Goal: Information Seeking & Learning: Learn about a topic

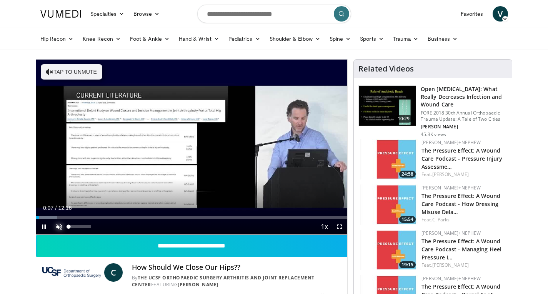
click at [61, 226] on span "Video Player" at bounding box center [58, 226] width 15 height 15
click at [340, 226] on span "Video Player" at bounding box center [339, 226] width 15 height 15
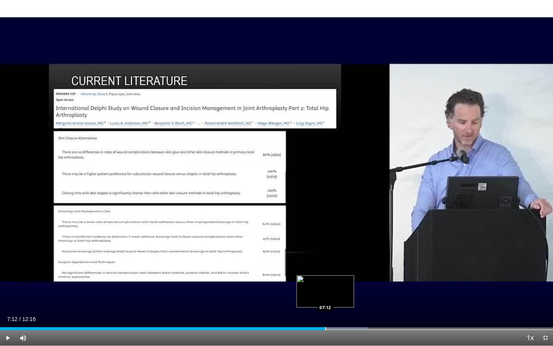
click at [325, 294] on div "Loaded : 66.46% 07:12 07:12" at bounding box center [276, 328] width 553 height 3
click at [337, 294] on div "Progress Bar" at bounding box center [339, 328] width 71 height 3
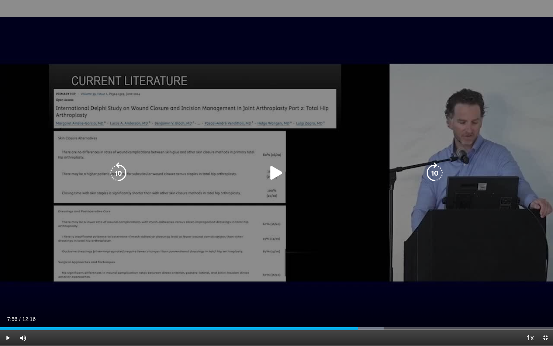
click at [358, 294] on div "Progress Bar" at bounding box center [349, 328] width 69 height 3
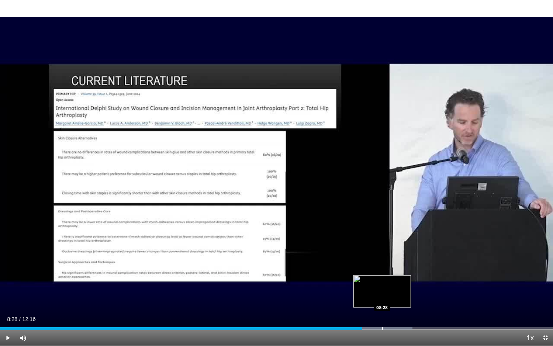
click at [382, 294] on div "Progress Bar" at bounding box center [382, 328] width 1 height 3
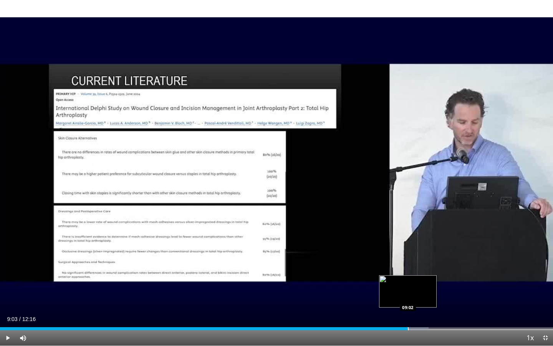
click at [408, 294] on div "Progress Bar" at bounding box center [408, 328] width 1 height 3
click at [432, 294] on div "Current Time 9:21 / Duration 12:16 Pause Skip Backward Skip Forward Mute 16% Lo…" at bounding box center [276, 337] width 553 height 15
click at [430, 294] on div "Loaded : 85.45% 09:31 09:32" at bounding box center [276, 328] width 553 height 3
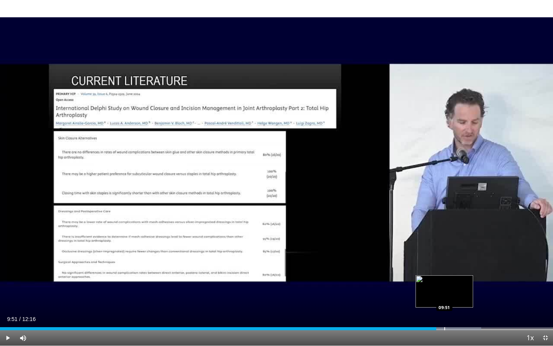
click at [445, 294] on div "Progress Bar" at bounding box center [445, 328] width 1 height 3
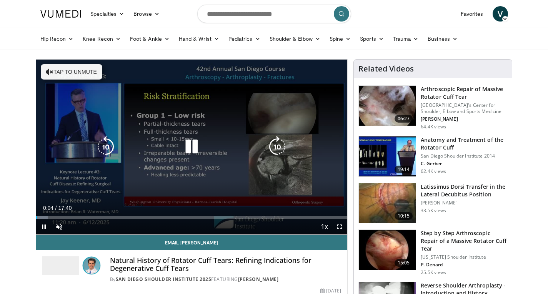
click at [80, 69] on button "Tap to unmute" at bounding box center [71, 71] width 61 height 15
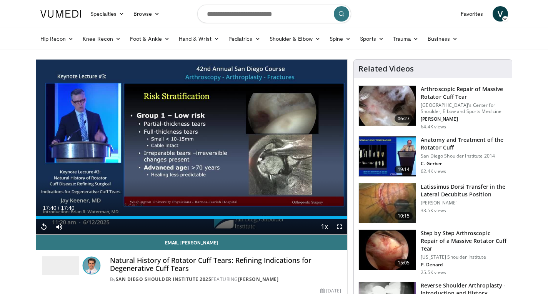
click at [427, 12] on nav "Specialties Adult & Family Medicine Allergy, Asthma, Immunology Anesthesiology …" at bounding box center [274, 14] width 476 height 28
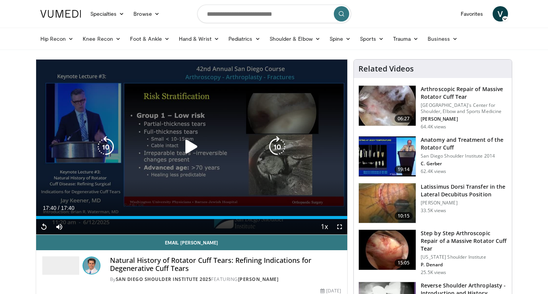
click at [192, 147] on icon "Video Player" at bounding box center [192, 147] width 22 height 22
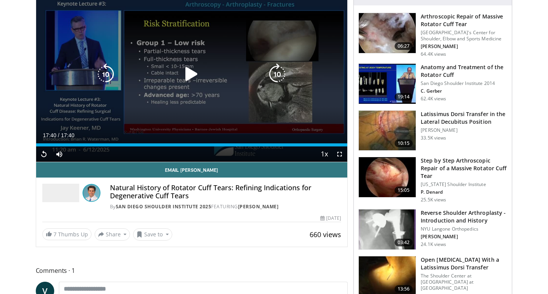
scroll to position [73, 0]
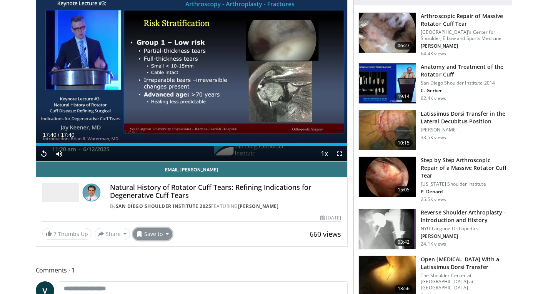
click at [148, 233] on button "Save to" at bounding box center [152, 234] width 39 height 12
click at [159, 250] on span "Add to Favorites" at bounding box center [166, 250] width 47 height 8
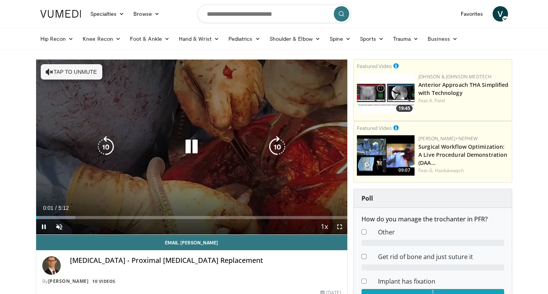
click at [77, 70] on button "Tap to unmute" at bounding box center [71, 71] width 61 height 15
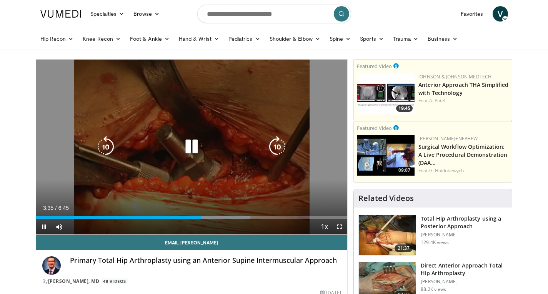
drag, startPoint x: 0, startPoint y: 0, endPoint x: 148, endPoint y: 135, distance: 200.4
click at [148, 135] on div "10 seconds Tap to unmute" at bounding box center [191, 147] width 311 height 175
click at [107, 147] on icon "Video Player" at bounding box center [106, 147] width 22 height 22
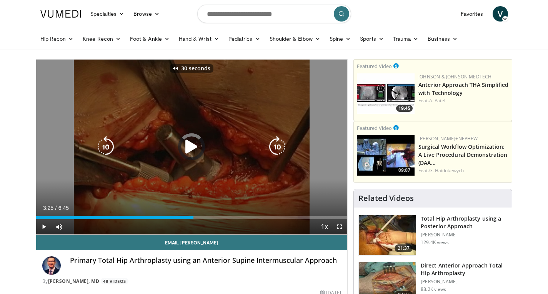
click at [107, 147] on icon "Video Player" at bounding box center [106, 147] width 22 height 22
click at [107, 147] on div "60 seconds Tap to unmute" at bounding box center [191, 147] width 311 height 175
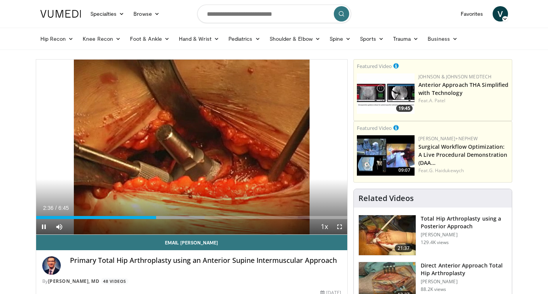
click at [107, 147] on div "60 seconds Tap to unmute" at bounding box center [191, 147] width 311 height 175
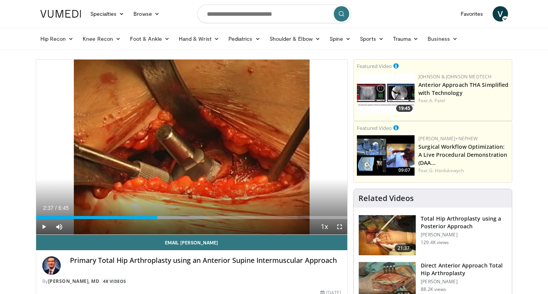
click at [107, 147] on div "60 seconds Tap to unmute" at bounding box center [191, 147] width 311 height 175
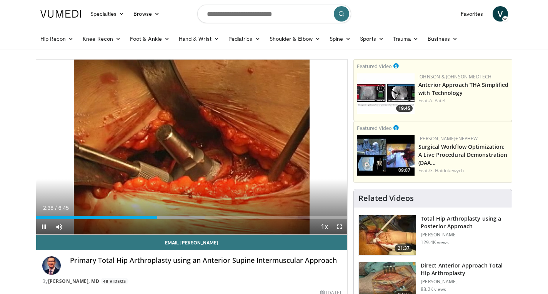
click at [107, 147] on div "60 seconds Tap to unmute" at bounding box center [191, 147] width 311 height 175
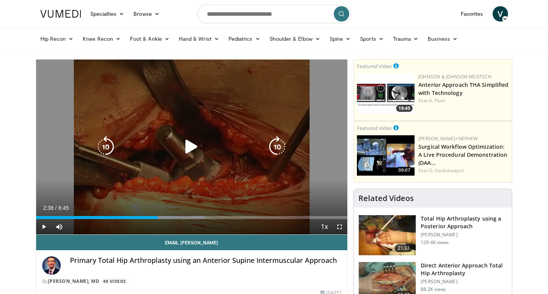
click at [113, 148] on icon "Video Player" at bounding box center [106, 147] width 22 height 22
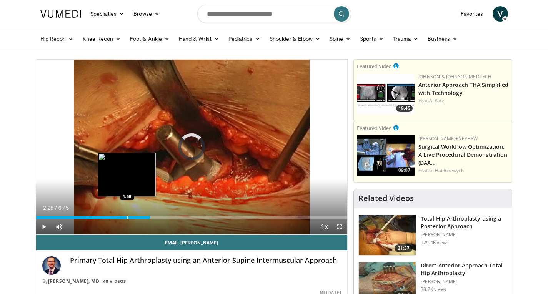
click at [127, 218] on div "2:28" at bounding box center [93, 217] width 114 height 3
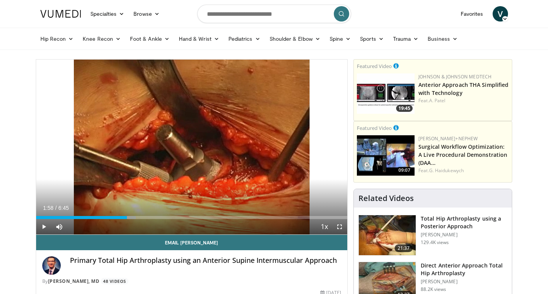
click at [92, 219] on div "Current Time 1:58 / Duration 6:45 Play Skip Backward Skip Forward Mute Loaded :…" at bounding box center [191, 226] width 311 height 15
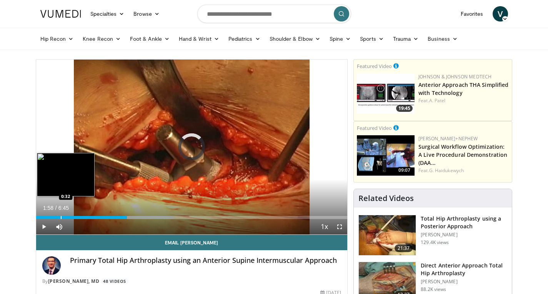
click at [60, 218] on div "1:58" at bounding box center [81, 217] width 91 height 3
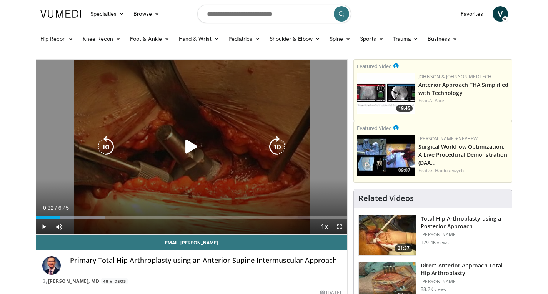
click at [190, 147] on icon "Video Player" at bounding box center [192, 147] width 22 height 22
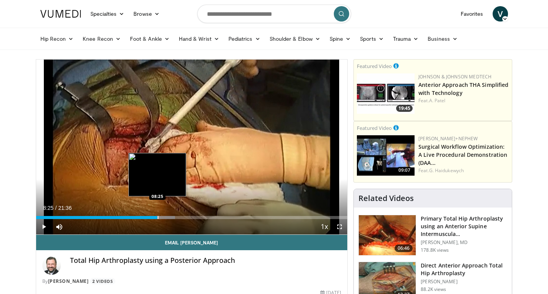
click at [157, 215] on div "Loaded : 44.67% 08:25 08:25" at bounding box center [191, 215] width 311 height 7
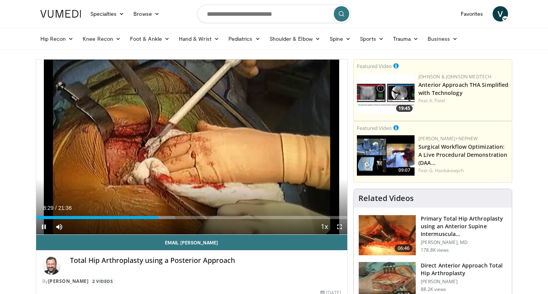
click at [145, 219] on video-js "**********" at bounding box center [191, 147] width 311 height 175
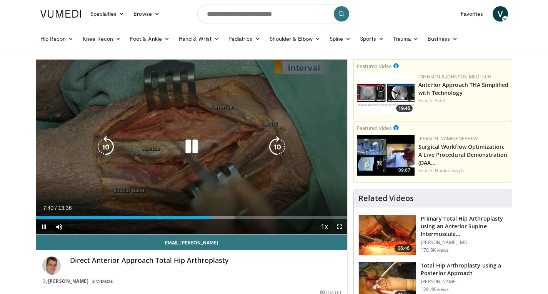
click at [108, 150] on icon "Video Player" at bounding box center [106, 147] width 22 height 22
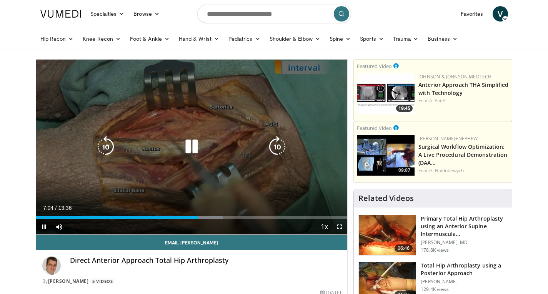
click at [283, 143] on icon "Video Player" at bounding box center [277, 147] width 22 height 22
click at [106, 144] on icon "Video Player" at bounding box center [106, 147] width 22 height 22
click at [103, 150] on icon "Video Player" at bounding box center [106, 147] width 22 height 22
click at [281, 149] on icon "Video Player" at bounding box center [277, 147] width 22 height 22
click at [105, 144] on icon "Video Player" at bounding box center [106, 147] width 22 height 22
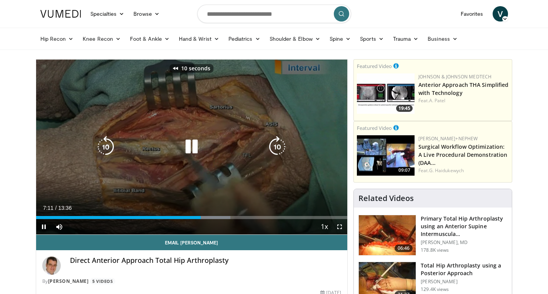
click at [105, 144] on icon "Video Player" at bounding box center [106, 147] width 22 height 22
click at [279, 145] on icon "Video Player" at bounding box center [277, 147] width 22 height 22
click at [279, 142] on icon "Video Player" at bounding box center [277, 147] width 22 height 22
click at [100, 148] on icon "Video Player" at bounding box center [106, 147] width 22 height 22
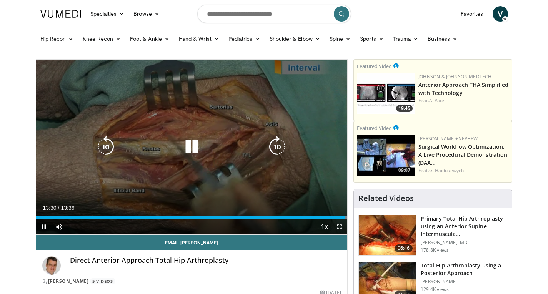
click at [186, 180] on div "20 seconds Tap to unmute" at bounding box center [191, 147] width 311 height 175
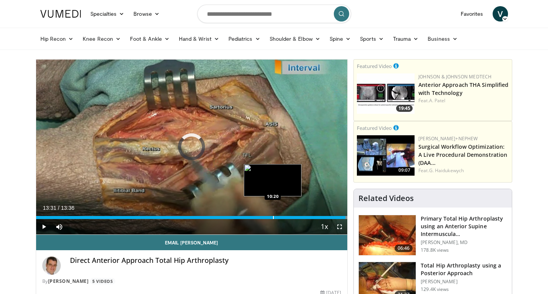
click at [272, 213] on div "Loaded : 100.00% 10:20 10:20" at bounding box center [191, 215] width 311 height 7
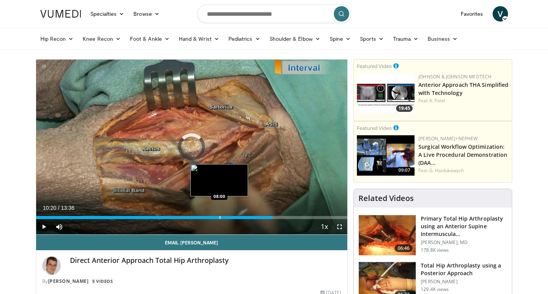
click at [219, 218] on div "10:20" at bounding box center [154, 217] width 237 height 3
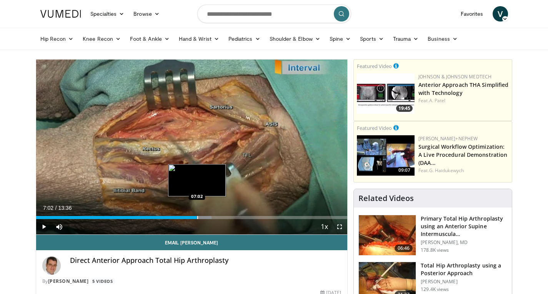
click at [197, 216] on div "Progress Bar" at bounding box center [197, 217] width 1 height 3
click at [206, 219] on div "Progress Bar" at bounding box center [206, 217] width 1 height 3
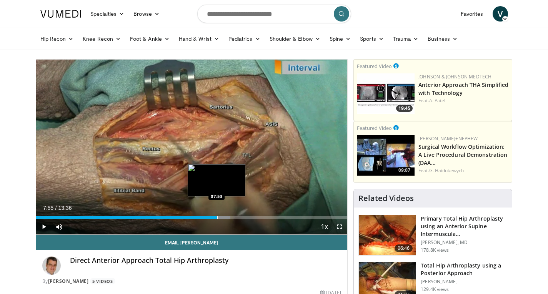
click at [217, 218] on div "Progress Bar" at bounding box center [217, 217] width 1 height 3
click at [223, 218] on div "Progress Bar" at bounding box center [223, 217] width 1 height 3
click at [232, 218] on div "Progress Bar" at bounding box center [232, 217] width 1 height 3
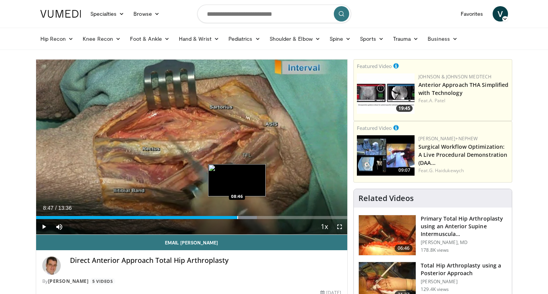
click at [237, 218] on div "Progress Bar" at bounding box center [237, 217] width 1 height 3
click at [245, 219] on div "Loaded : 72.18% 08:47 09:09" at bounding box center [191, 217] width 311 height 3
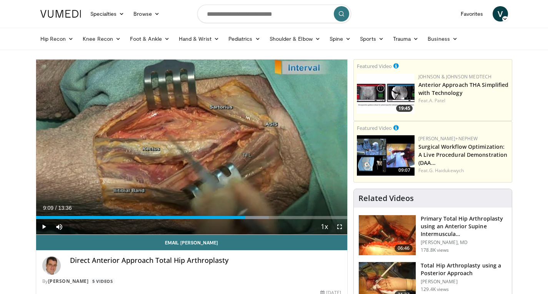
click at [255, 220] on div "Current Time 9:09 / Duration 13:36 Play Skip Backward Skip Forward Mute Loaded …" at bounding box center [191, 226] width 311 height 15
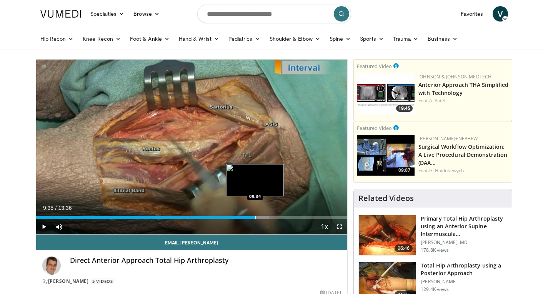
click at [255, 217] on div "Progress Bar" at bounding box center [255, 217] width 1 height 3
click at [266, 217] on div "Progress Bar" at bounding box center [266, 217] width 1 height 3
click at [272, 217] on div "Progress Bar" at bounding box center [272, 217] width 1 height 3
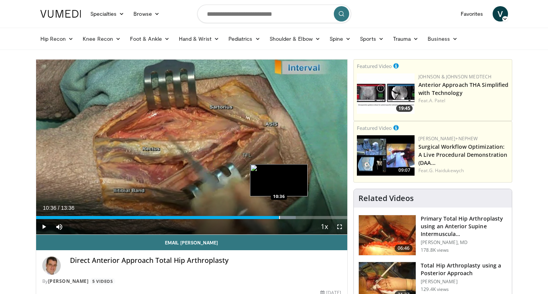
click at [279, 216] on div "Progress Bar" at bounding box center [279, 217] width 1 height 3
click at [289, 216] on div "Progress Bar" at bounding box center [289, 217] width 1 height 3
click at [295, 216] on div "Progress Bar" at bounding box center [295, 217] width 1 height 3
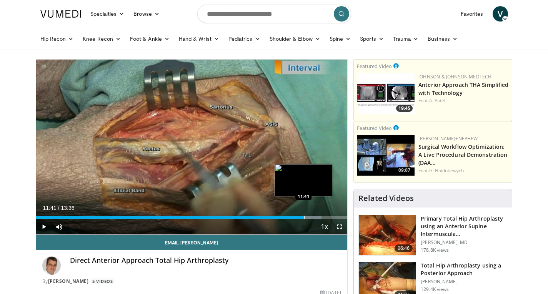
click at [303, 217] on div "Loaded : 91.75% 11:41 11:41" at bounding box center [191, 217] width 311 height 3
click at [308, 217] on div "Progress Bar" at bounding box center [310, 217] width 37 height 3
click at [317, 217] on div "Progress Bar" at bounding box center [317, 217] width 1 height 3
click at [322, 217] on div "Progress Bar" at bounding box center [322, 217] width 35 height 3
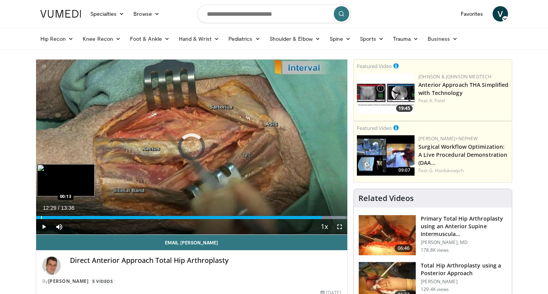
click at [41, 217] on div "00:13" at bounding box center [179, 217] width 286 height 3
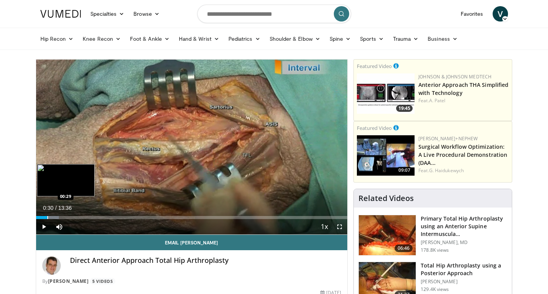
click at [47, 218] on div "Progress Bar" at bounding box center [47, 217] width 1 height 3
click at [56, 216] on div "Progress Bar" at bounding box center [56, 217] width 1 height 3
click at [62, 219] on div "Progress Bar" at bounding box center [62, 217] width 1 height 3
click at [69, 218] on div "Loaded : 15.90% 01:08 01:27" at bounding box center [191, 217] width 311 height 3
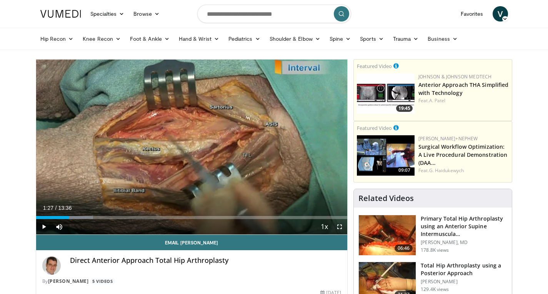
click at [78, 219] on div "Current Time 1:27 / Duration 13:36 Play Skip Backward Skip Forward Mute 4% Load…" at bounding box center [191, 226] width 311 height 15
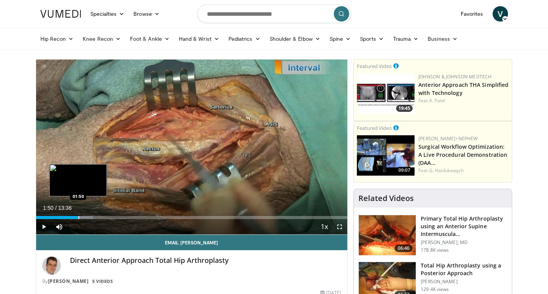
click at [78, 218] on div "Progress Bar" at bounding box center [78, 217] width 1 height 3
click at [82, 218] on div "Progress Bar" at bounding box center [86, 217] width 38 height 3
click at [87, 218] on div "Progress Bar" at bounding box center [87, 217] width 1 height 3
click at [93, 218] on div "Progress Bar" at bounding box center [96, 217] width 31 height 3
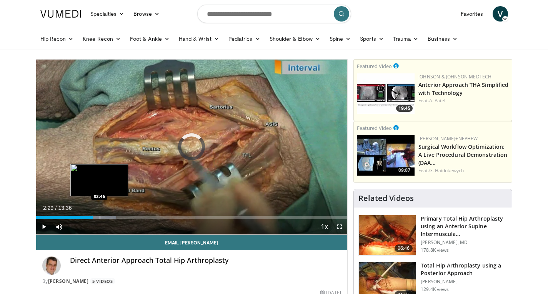
click at [100, 217] on div "Progress Bar" at bounding box center [100, 217] width 1 height 3
click at [105, 218] on div "Progress Bar" at bounding box center [106, 217] width 35 height 3
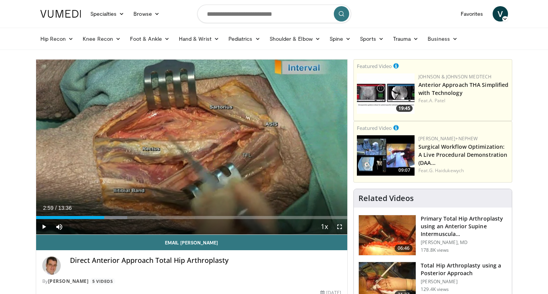
click at [112, 219] on div "Current Time 2:59 / Duration 13:36 Play Skip Backward Skip Forward Mute 4% Load…" at bounding box center [191, 226] width 311 height 15
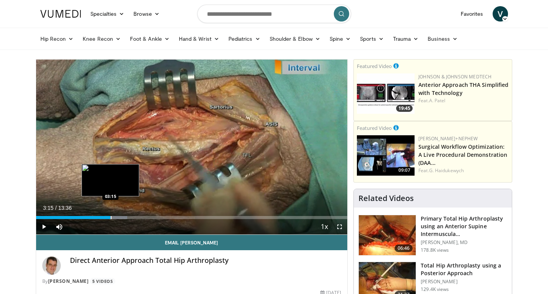
click at [110, 215] on div "Loaded : 29.36% 03:15 03:15" at bounding box center [191, 215] width 311 height 7
click at [115, 216] on div "Progress Bar" at bounding box center [115, 217] width 1 height 3
click at [120, 216] on div "Loaded : 33.03% 03:40 03:40" at bounding box center [191, 217] width 311 height 3
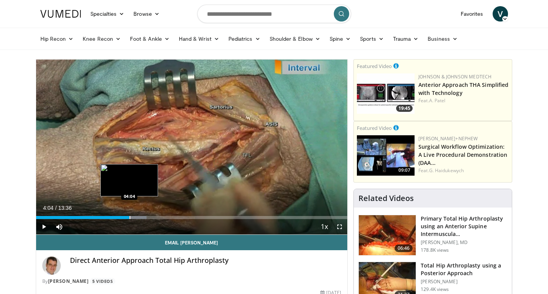
click at [129, 218] on div "Loaded : 35.47% 04:04 04:04" at bounding box center [191, 217] width 311 height 3
click at [137, 218] on div "Progress Bar" at bounding box center [137, 217] width 1 height 3
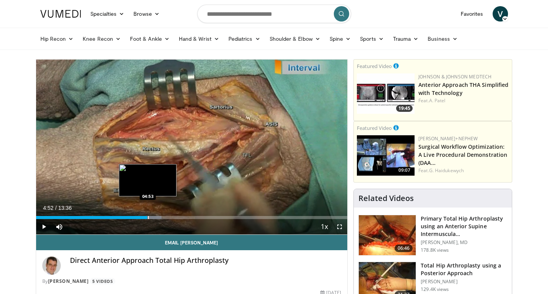
click at [148, 217] on div "Progress Bar" at bounding box center [144, 217] width 36 height 3
click at [159, 217] on div "Progress Bar" at bounding box center [159, 217] width 1 height 3
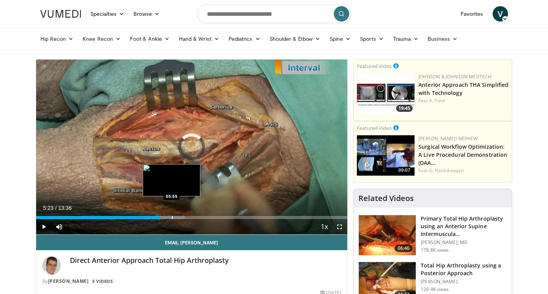
click at [171, 215] on div "Loaded : 47.71% 05:23 05:55" at bounding box center [191, 215] width 311 height 7
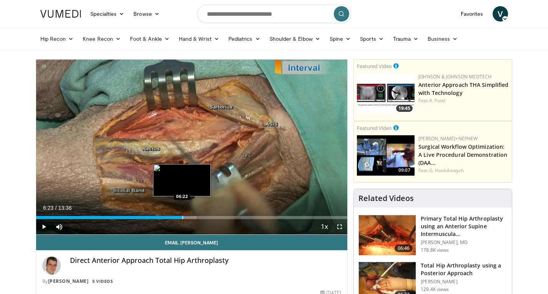
click at [182, 217] on div "Progress Bar" at bounding box center [182, 217] width 1 height 3
click at [191, 216] on div "Progress Bar" at bounding box center [191, 217] width 1 height 3
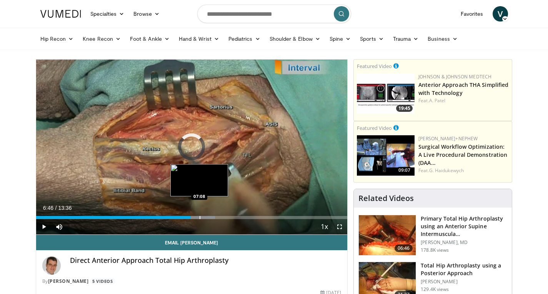
click at [200, 216] on div "Progress Bar" at bounding box center [196, 217] width 35 height 3
click at [208, 217] on div "Progress Bar" at bounding box center [206, 217] width 34 height 3
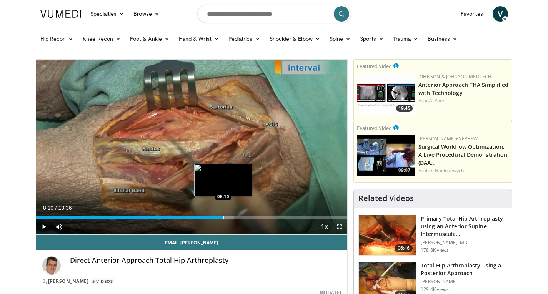
click at [223, 217] on div "Progress Bar" at bounding box center [223, 217] width 1 height 3
click at [229, 218] on div "Progress Bar" at bounding box center [229, 217] width 1 height 3
click at [235, 217] on div "Loaded : 69.73% 08:42 08:42" at bounding box center [191, 217] width 311 height 3
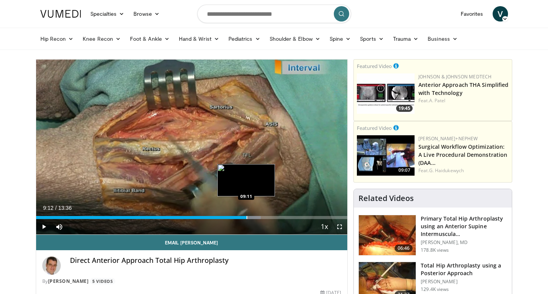
click at [246, 217] on div "Progress Bar" at bounding box center [246, 217] width 1 height 3
click at [254, 217] on div "Progress Bar" at bounding box center [253, 217] width 37 height 3
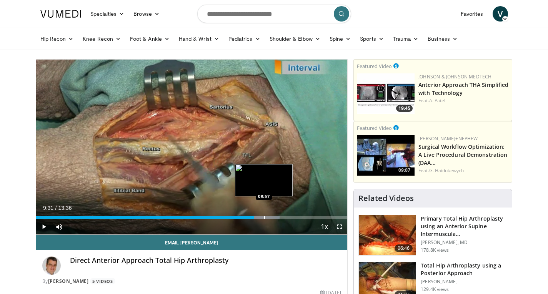
click at [264, 217] on div "Progress Bar" at bounding box center [264, 217] width 1 height 3
click at [274, 217] on div "Progress Bar" at bounding box center [274, 217] width 1 height 3
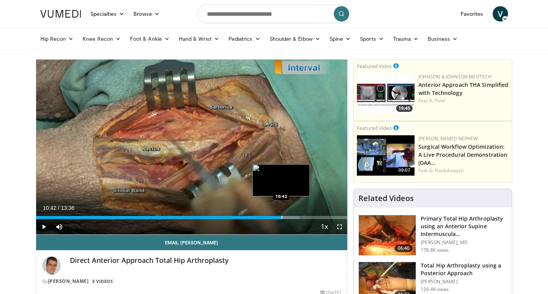
click at [281, 217] on div "Loaded : 84.64% 10:42 10:42" at bounding box center [191, 217] width 311 height 3
click at [291, 216] on div "Progress Bar" at bounding box center [291, 217] width 1 height 3
click at [297, 217] on div "Loaded : 89.54% 11:09 11:25" at bounding box center [191, 217] width 311 height 3
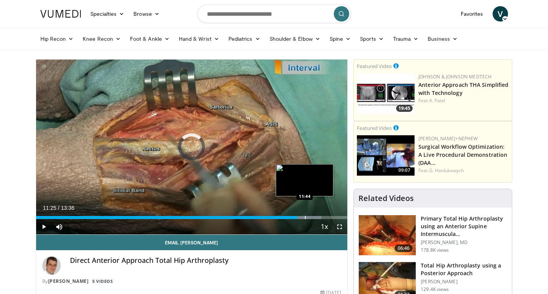
click at [305, 218] on div "Progress Bar" at bounding box center [305, 217] width 1 height 3
click at [312, 218] on div "Progress Bar" at bounding box center [312, 217] width 1 height 3
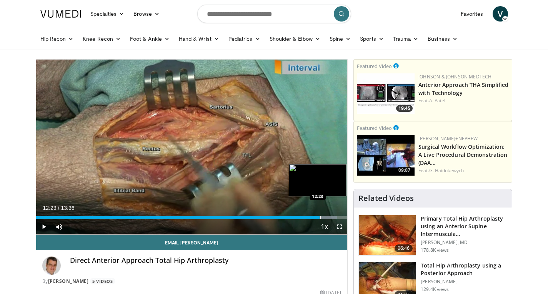
click at [320, 217] on div "Progress Bar" at bounding box center [320, 217] width 1 height 3
click at [325, 217] on div "Progress Bar" at bounding box center [325, 217] width 1 height 3
click at [329, 217] on div "Progress Bar" at bounding box center [329, 217] width 1 height 3
click at [336, 218] on div "Progress Bar" at bounding box center [336, 217] width 1 height 3
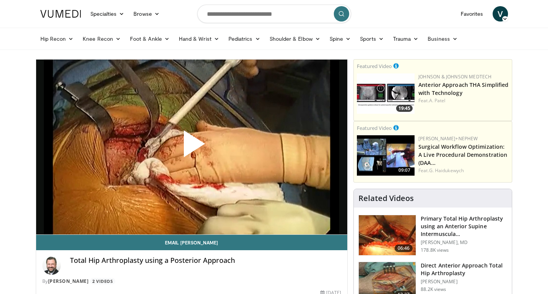
click at [191, 147] on span "Video Player" at bounding box center [191, 147] width 0 height 0
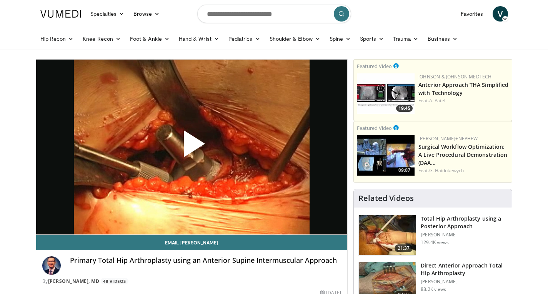
click at [191, 147] on span "Video Player" at bounding box center [191, 147] width 0 height 0
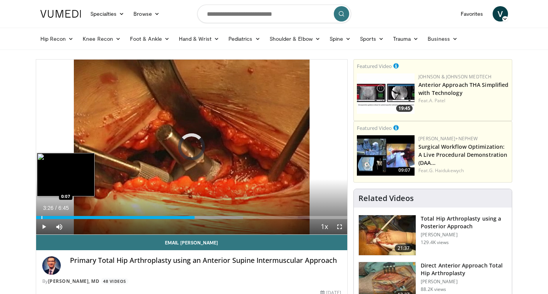
click at [41, 217] on div "0:07" at bounding box center [115, 217] width 159 height 3
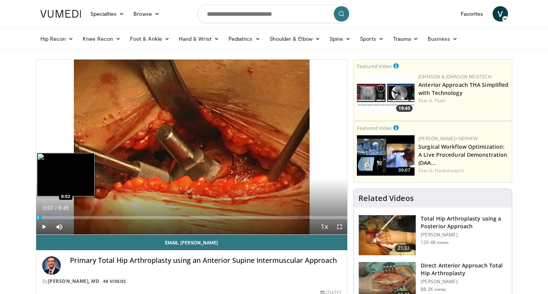
click at [38, 216] on div "Progress Bar" at bounding box center [38, 217] width 1 height 3
click at [43, 218] on div "Loaded : 12.29% 0:09 0:09" at bounding box center [191, 217] width 311 height 3
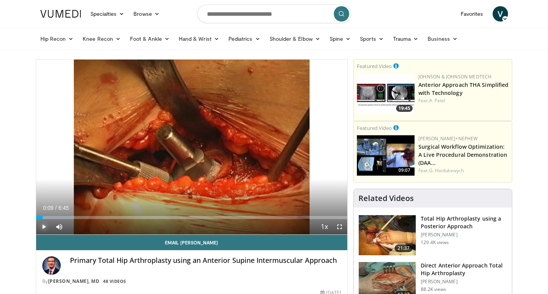
click at [46, 219] on span "Video Player" at bounding box center [43, 226] width 15 height 15
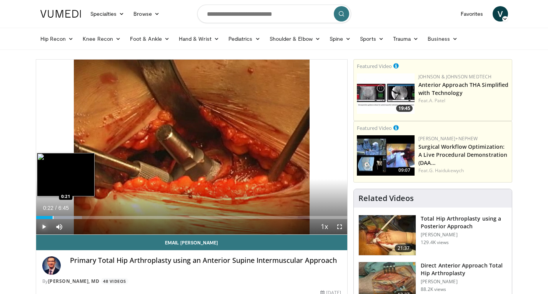
click at [53, 217] on div "Progress Bar" at bounding box center [53, 217] width 1 height 3
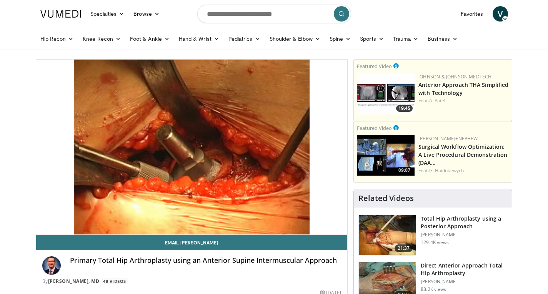
click at [53, 217] on video-js "**********" at bounding box center [191, 147] width 311 height 175
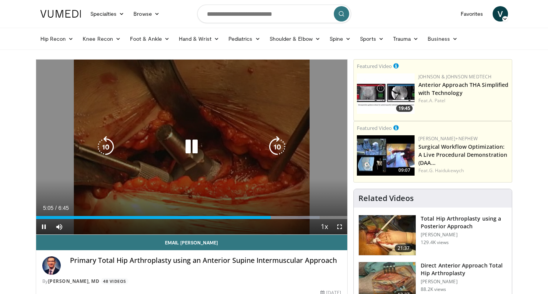
click at [111, 146] on icon "Video Player" at bounding box center [106, 147] width 22 height 22
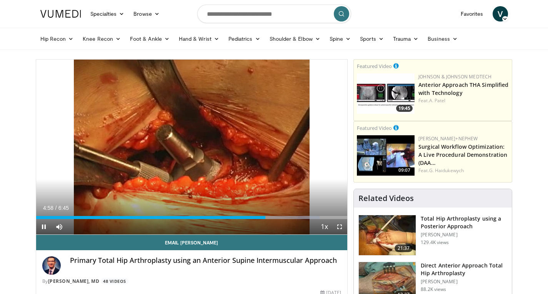
click at [189, 147] on div "10 seconds Tap to unmute" at bounding box center [191, 147] width 311 height 175
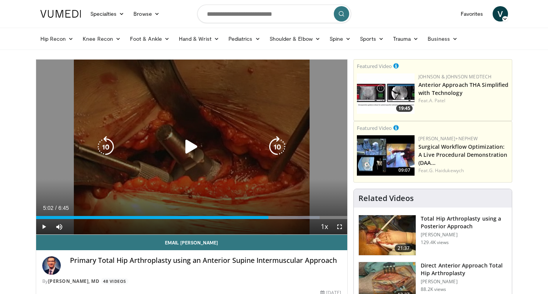
click at [191, 145] on icon "Video Player" at bounding box center [192, 147] width 22 height 22
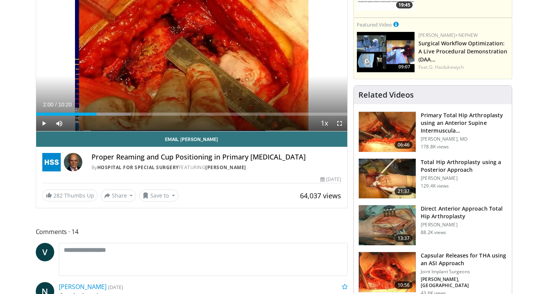
scroll to position [105, 0]
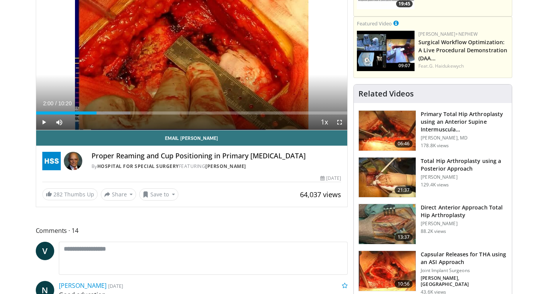
click at [437, 222] on p "[PERSON_NAME]" at bounding box center [463, 224] width 86 height 6
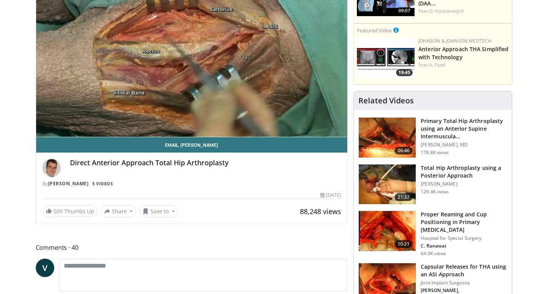
scroll to position [98, 0]
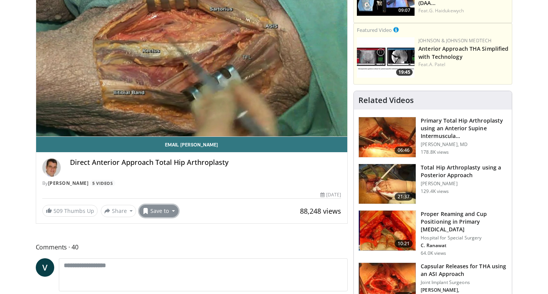
click at [159, 207] on button "Save to" at bounding box center [158, 211] width 39 height 12
click at [156, 224] on span "Add to Favorites" at bounding box center [172, 227] width 47 height 8
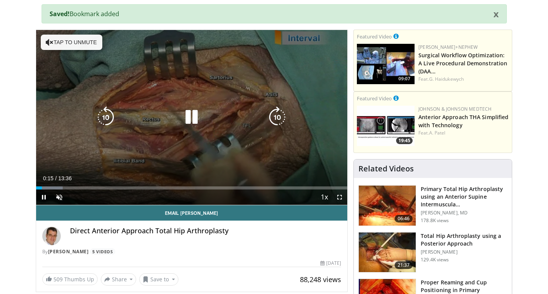
scroll to position [0, 0]
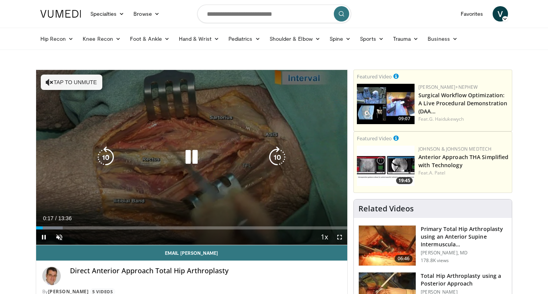
click at [273, 171] on div "10 seconds Tap to unmute" at bounding box center [191, 157] width 311 height 175
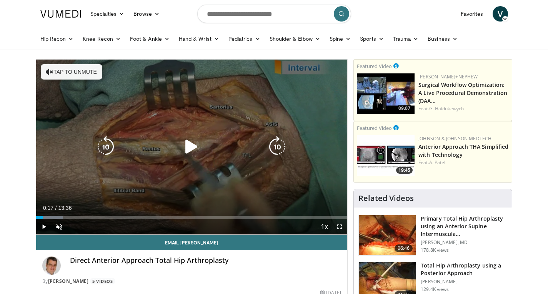
click at [277, 155] on icon "Video Player" at bounding box center [277, 147] width 22 height 22
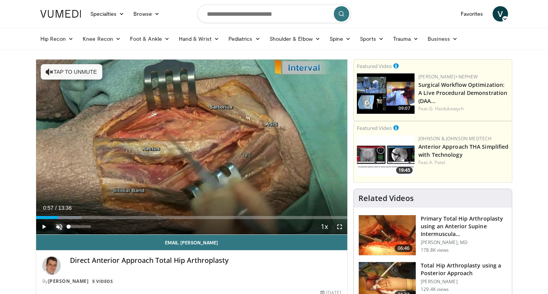
click at [61, 227] on span "Video Player" at bounding box center [58, 226] width 15 height 15
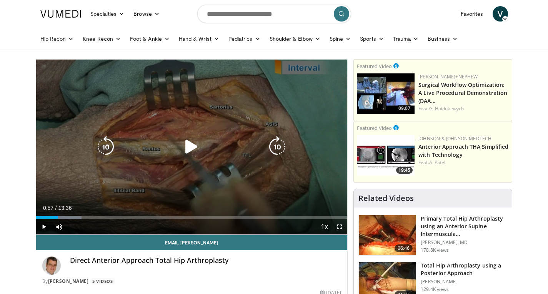
click at [108, 142] on icon "Video Player" at bounding box center [106, 147] width 22 height 22
click at [189, 146] on icon "Video Player" at bounding box center [192, 147] width 22 height 22
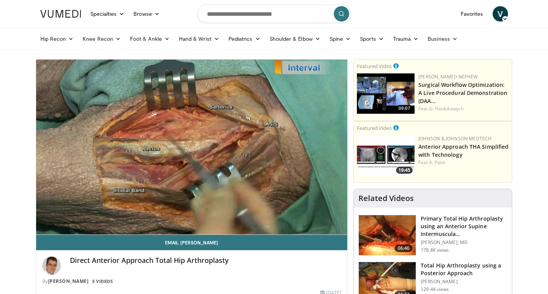
click at [189, 146] on div "10 seconds Tap to unmute" at bounding box center [191, 147] width 311 height 175
